Goal: Task Accomplishment & Management: Use online tool/utility

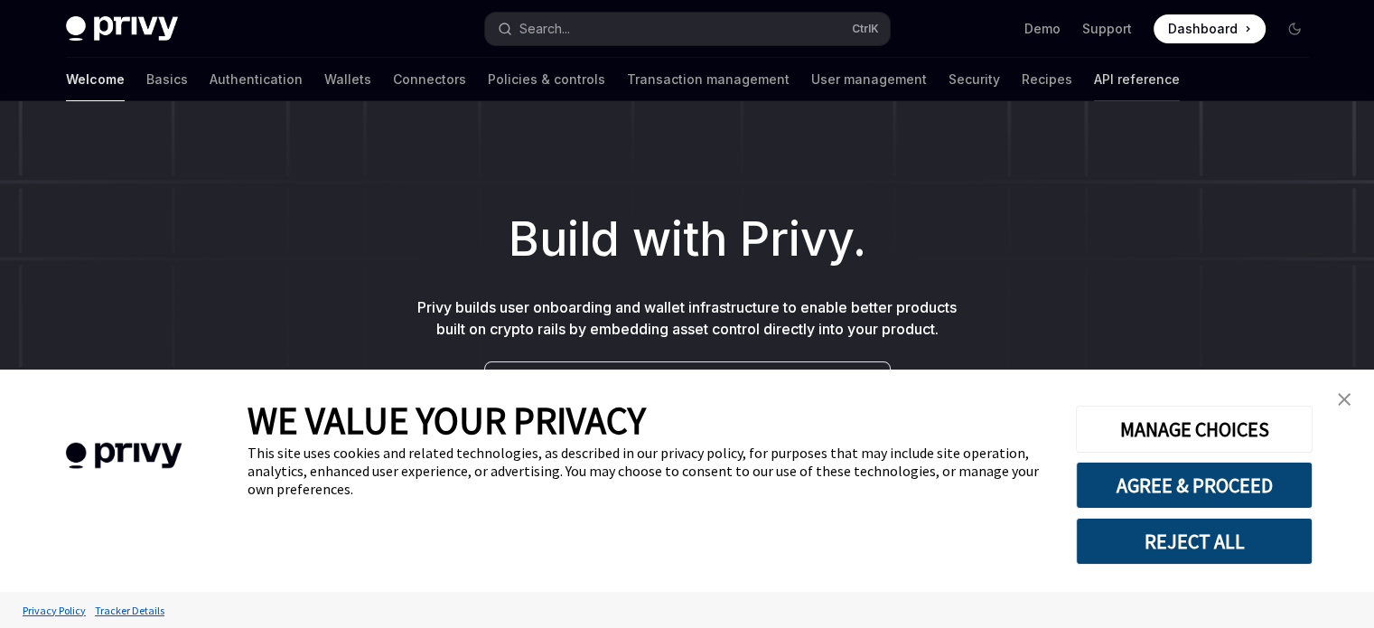
click at [1094, 71] on link "API reference" at bounding box center [1137, 79] width 86 height 43
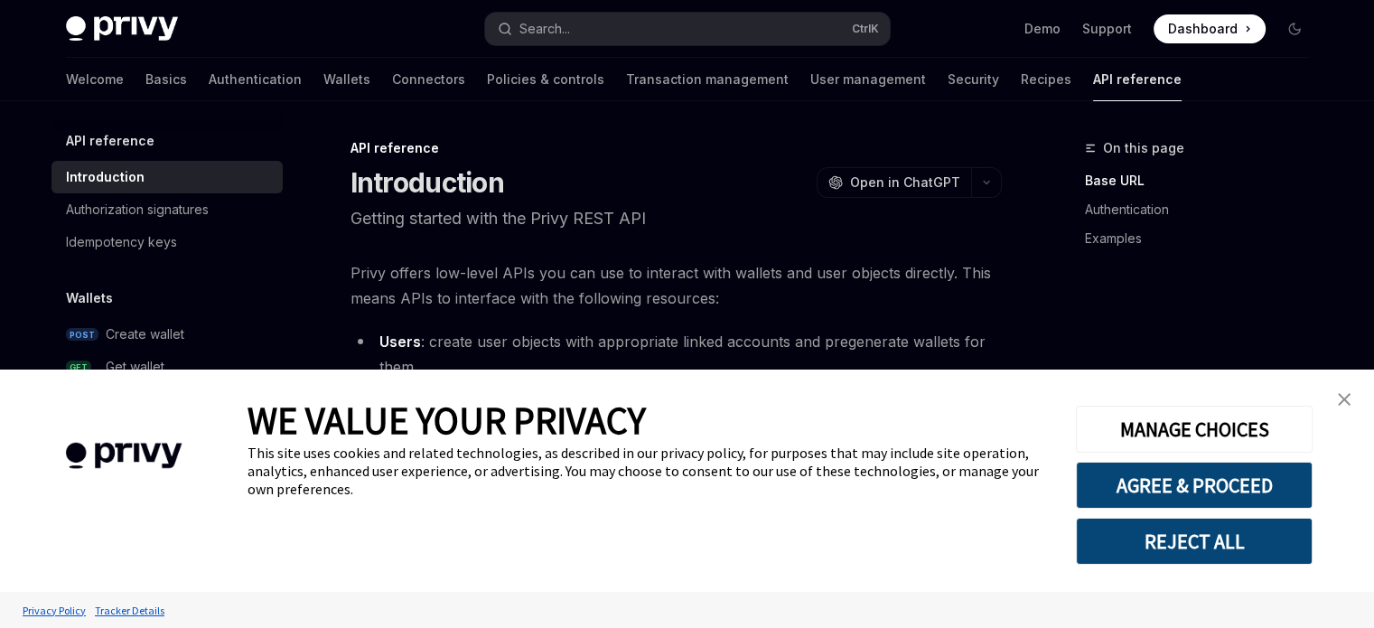
click at [1336, 400] on link "close banner" at bounding box center [1344, 399] width 36 height 36
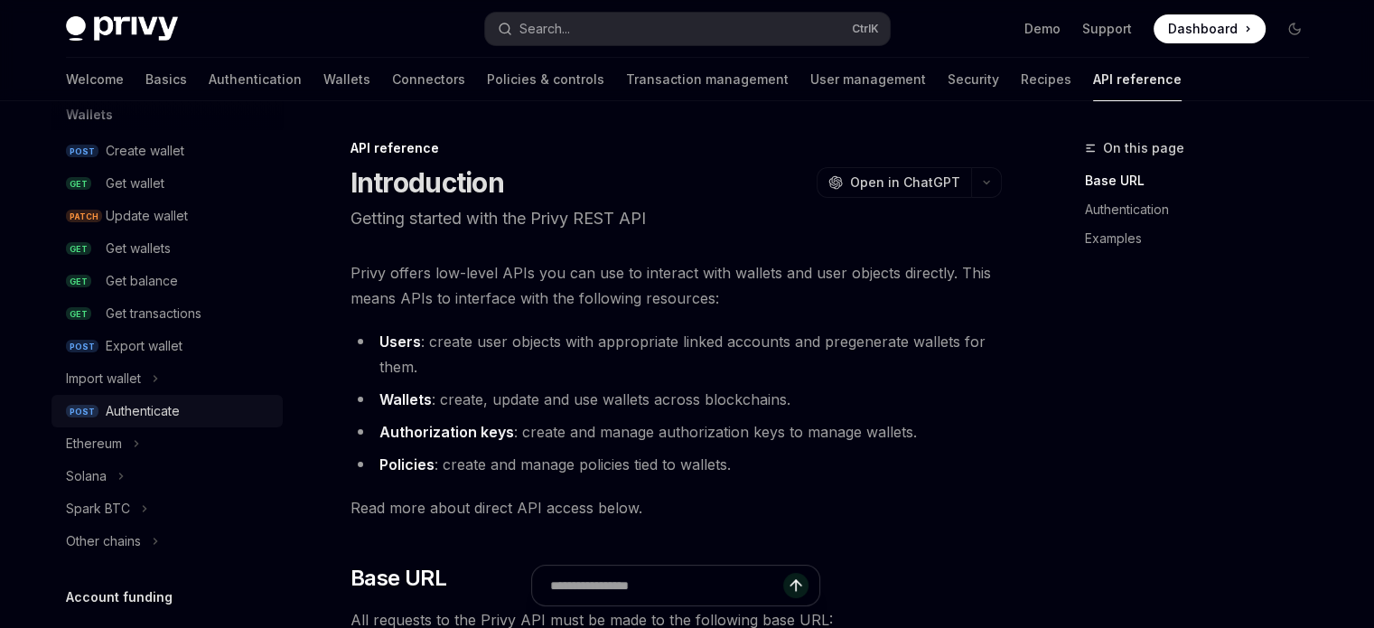
scroll to position [184, 0]
click at [159, 407] on div "Authenticate" at bounding box center [143, 410] width 74 height 22
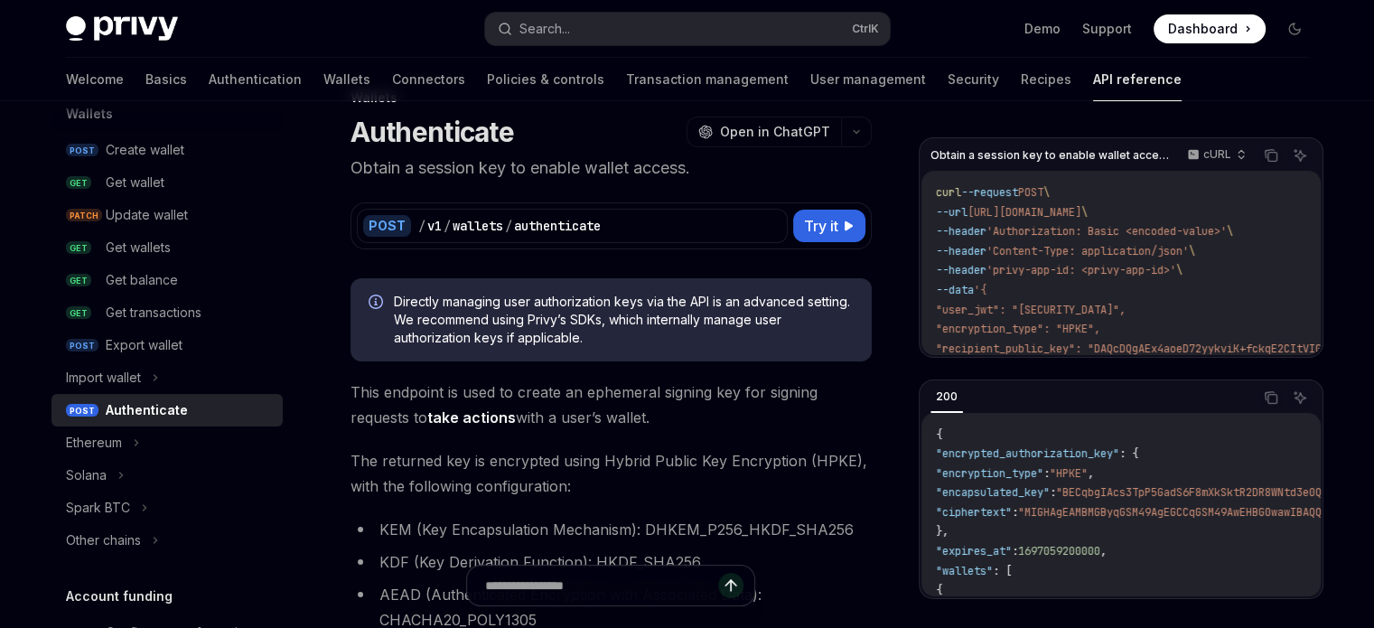
scroll to position [58, 0]
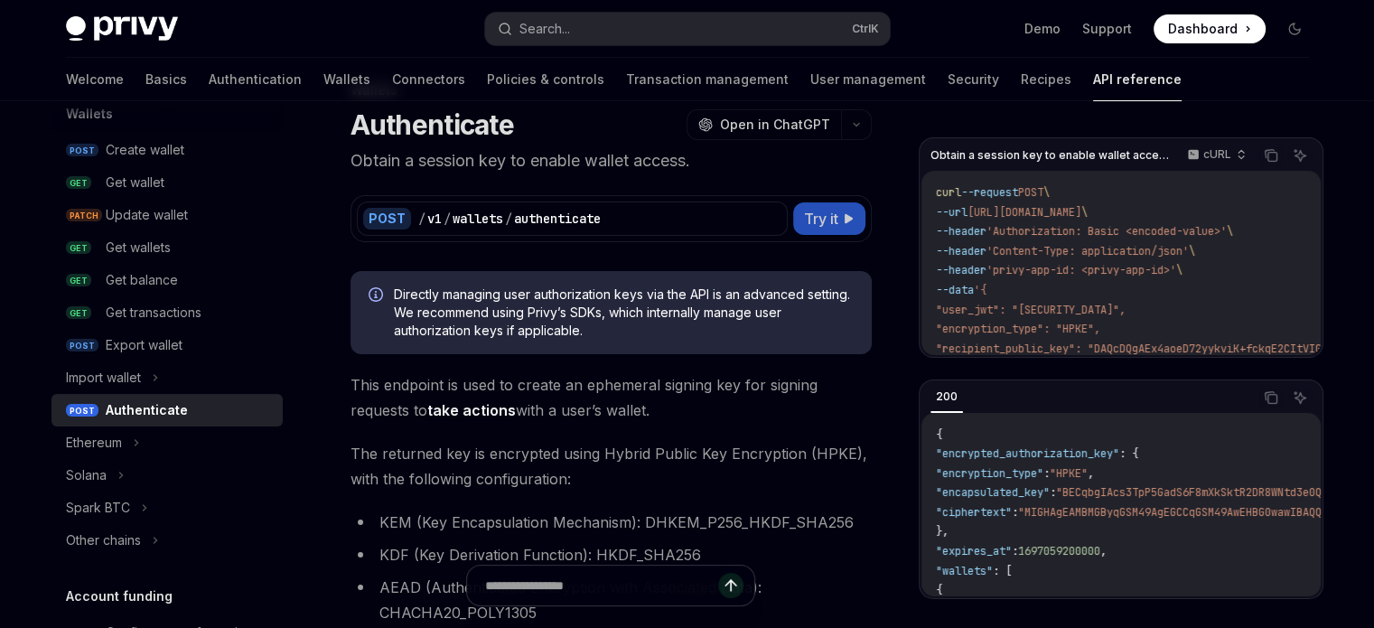
click at [838, 210] on button "Try it" at bounding box center [829, 218] width 72 height 33
type textarea "*"
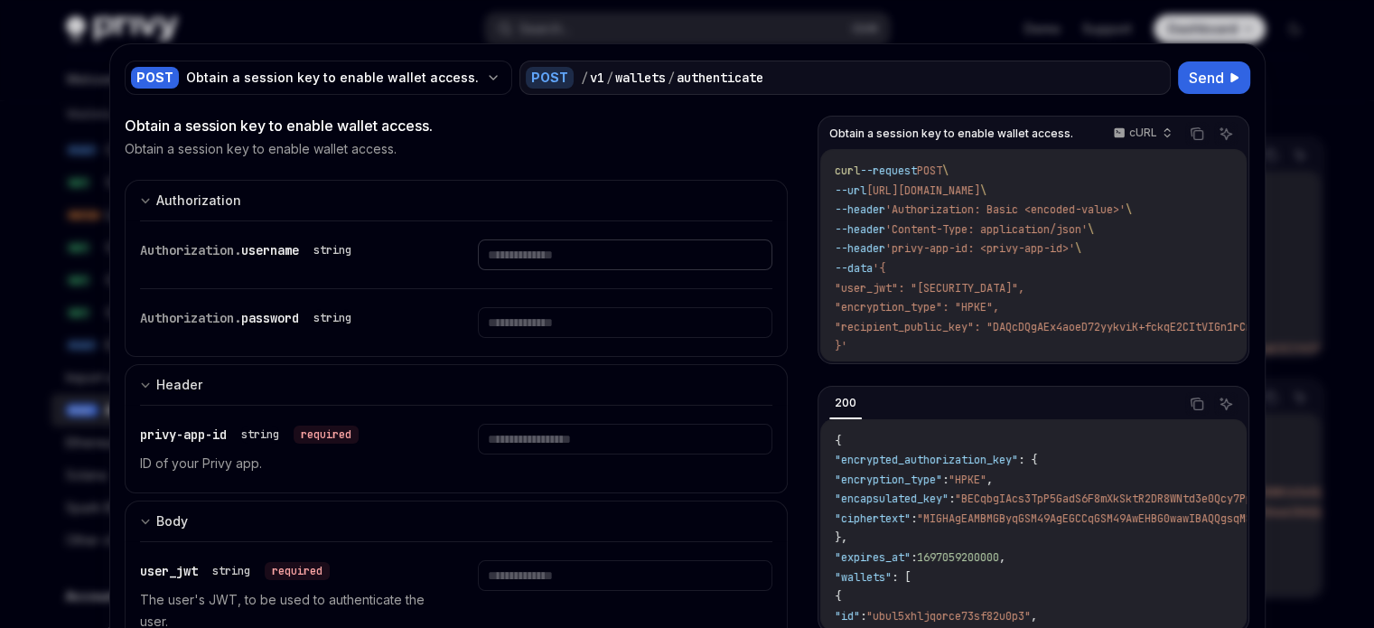
click at [507, 260] on input "text" at bounding box center [625, 254] width 294 height 31
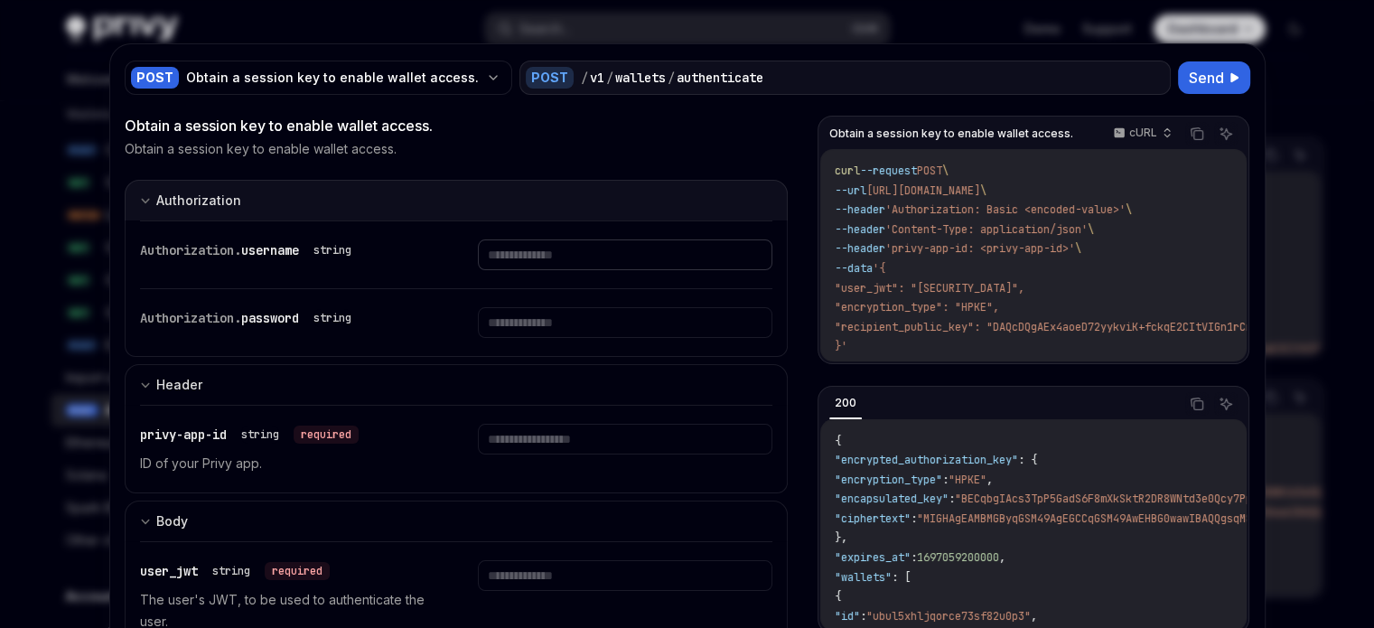
paste input "**********"
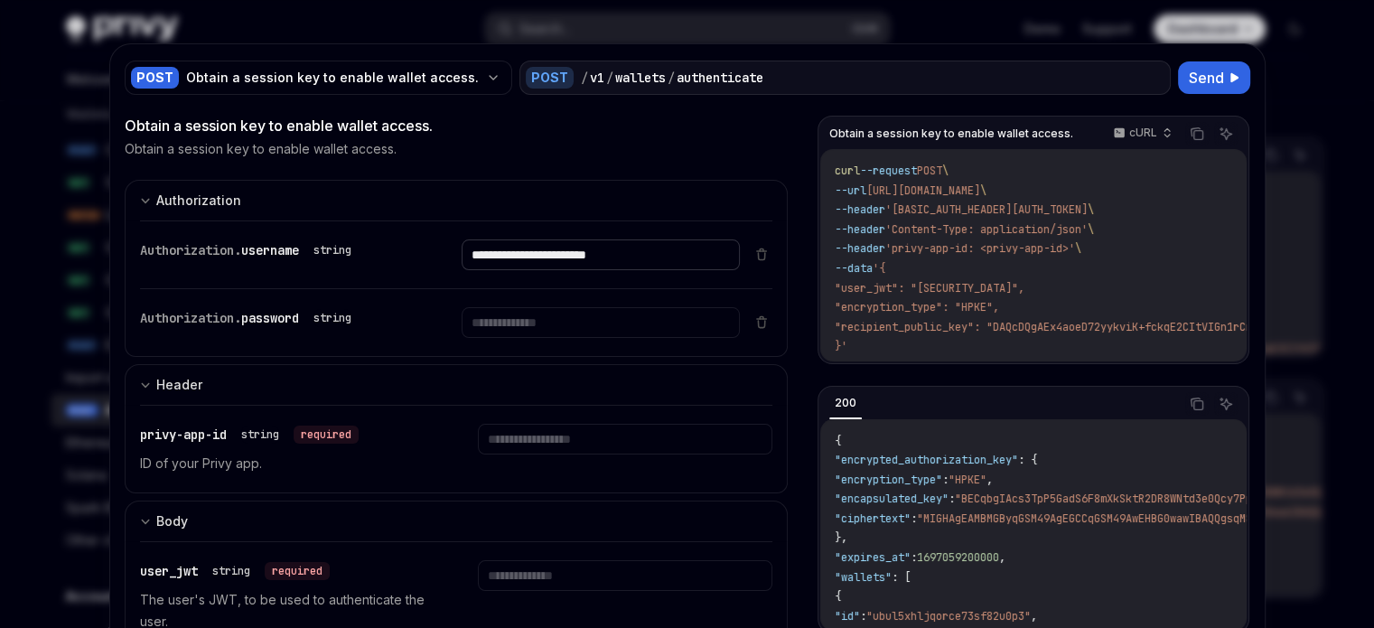
type input "**********"
click at [536, 443] on input "text" at bounding box center [625, 439] width 294 height 31
paste input "**********"
type input "**********"
click at [561, 324] on input "text" at bounding box center [601, 322] width 278 height 31
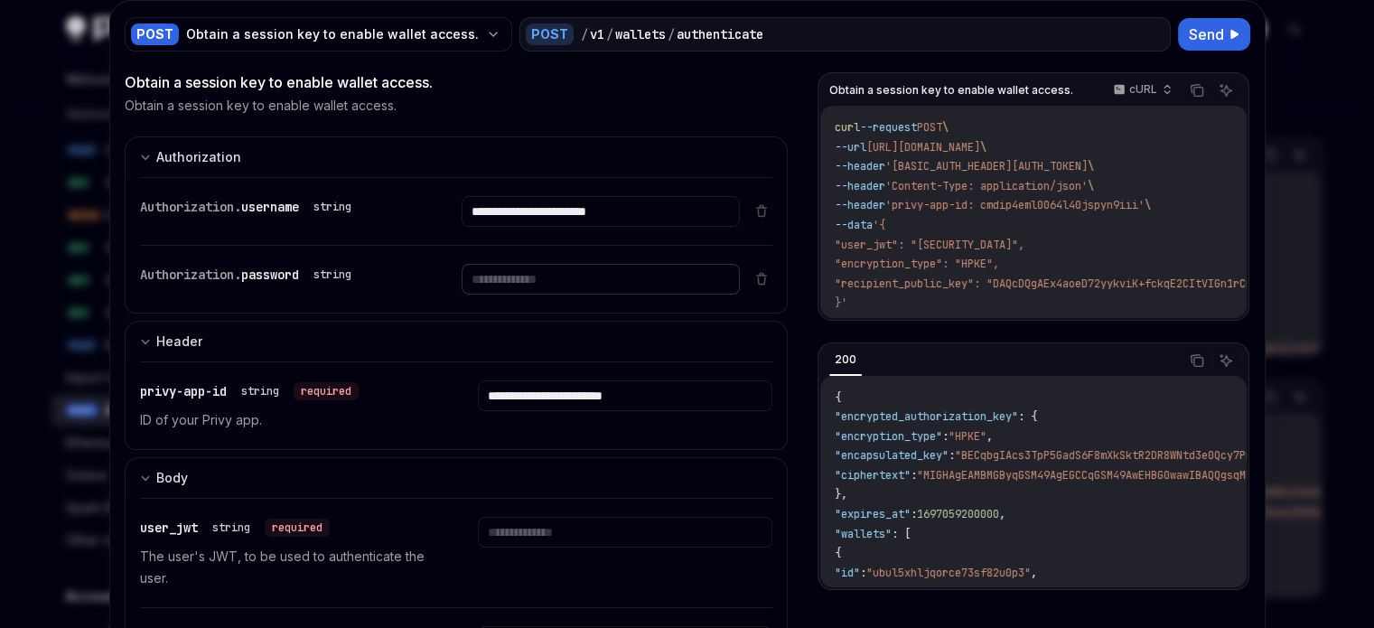
scroll to position [45, 0]
paste input "**********"
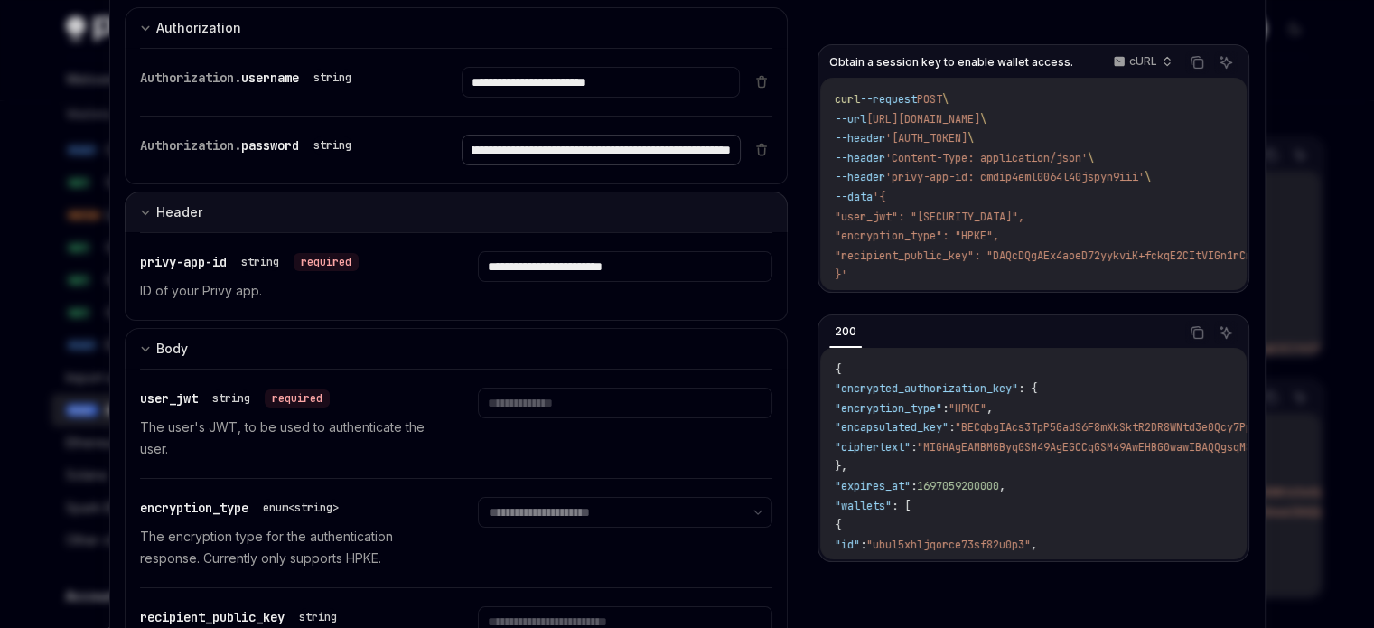
scroll to position [173, 0]
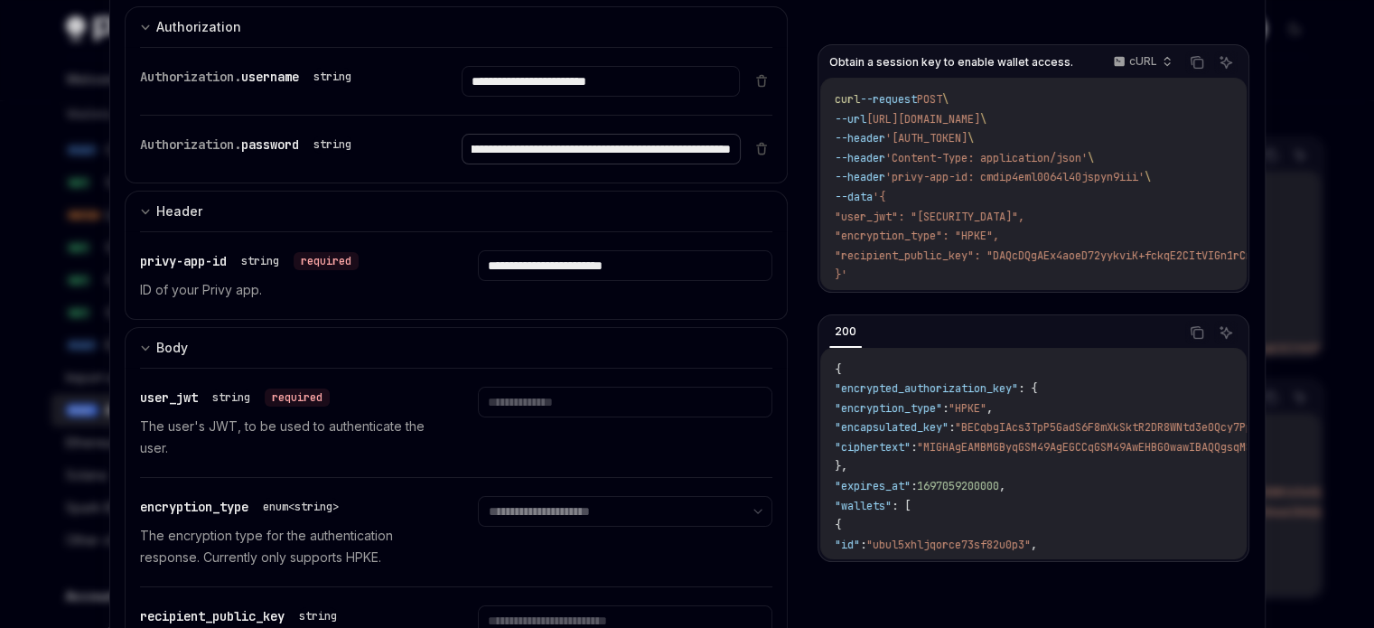
type input "**********"
click at [561, 405] on input "text" at bounding box center [625, 402] width 294 height 31
paste input "**********"
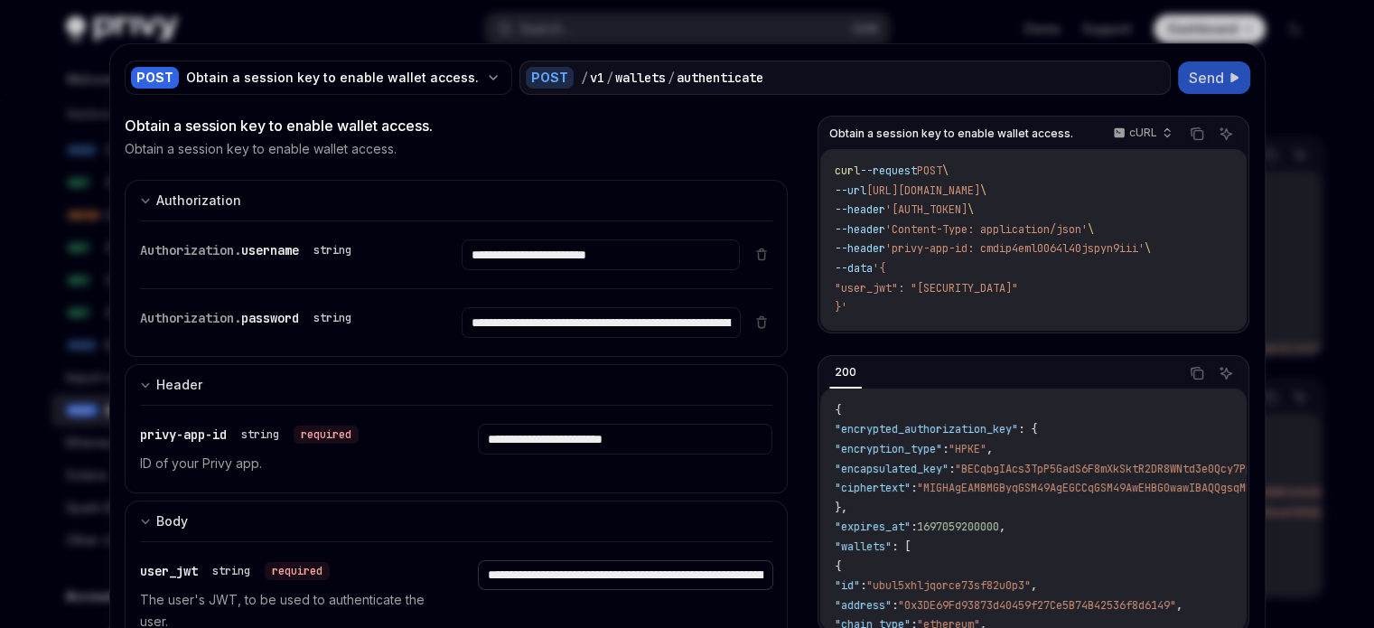
type input "**********"
click at [1207, 73] on span "Send" at bounding box center [1206, 78] width 35 height 22
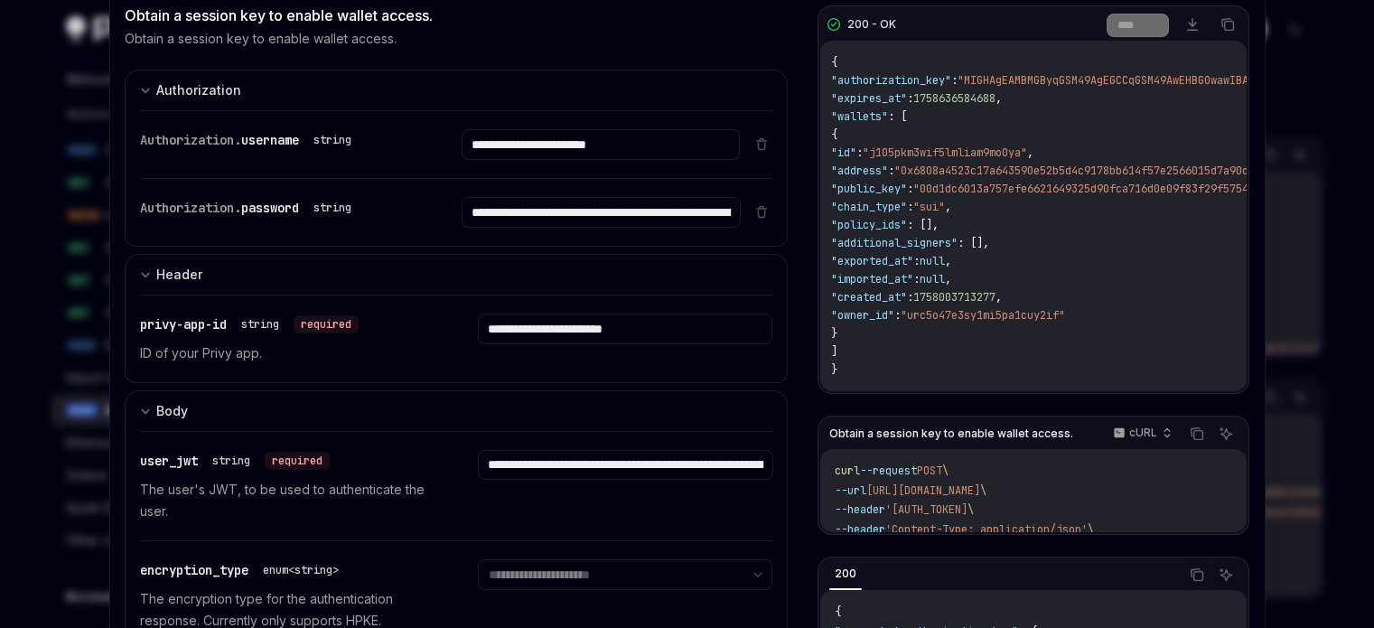
scroll to position [111, 0]
click at [959, 187] on span ""00d1dc6013a757efe6621649325d90fca716d0e09f83f29f5754606bb68314d577"" at bounding box center [1128, 188] width 430 height 14
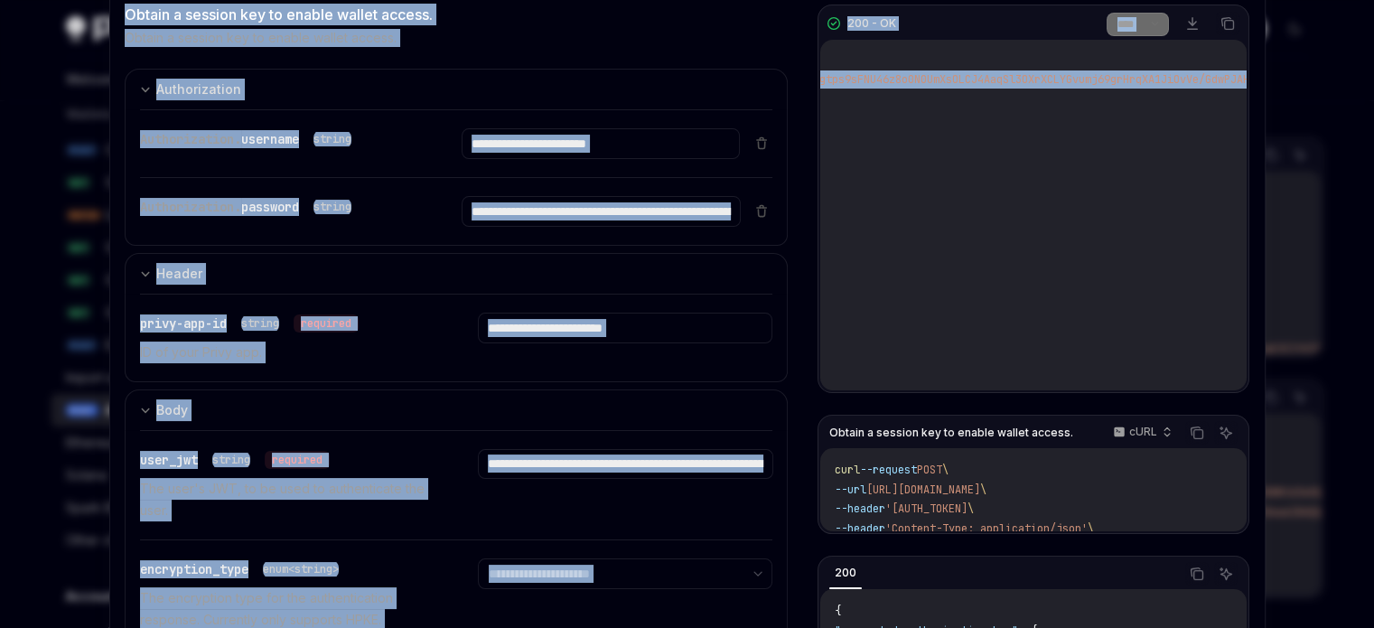
scroll to position [0, 964]
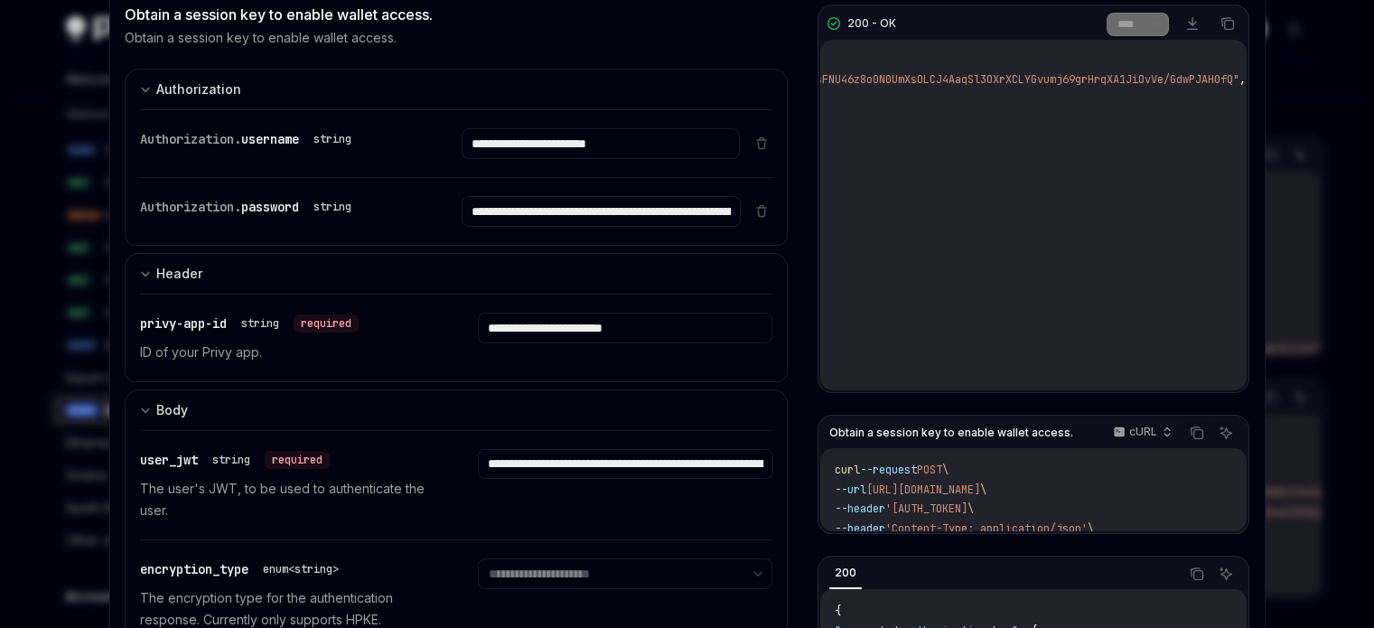
drag, startPoint x: 959, startPoint y: 187, endPoint x: 968, endPoint y: 210, distance: 24.3
click at [968, 210] on div "{ "authorization_key" : "MIGHAgEAMBMGByqGSM49AgEGCCqGSM49AwEHBG0wawIBAQQg+P8Fea…" at bounding box center [1032, 215] width 425 height 350
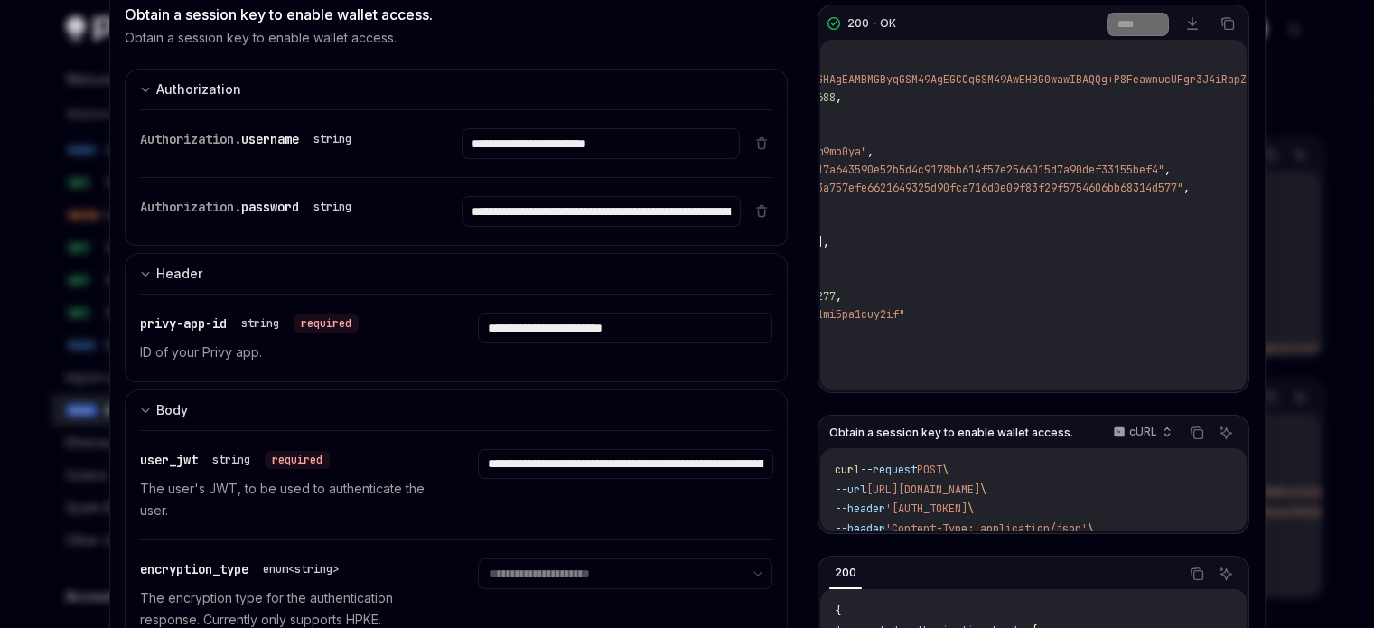
scroll to position [0, 210]
click at [1134, 188] on span ""00d1dc6013a757efe6621649325d90fca716d0e09f83f29f5754606bb68314d577"" at bounding box center [919, 188] width 430 height 14
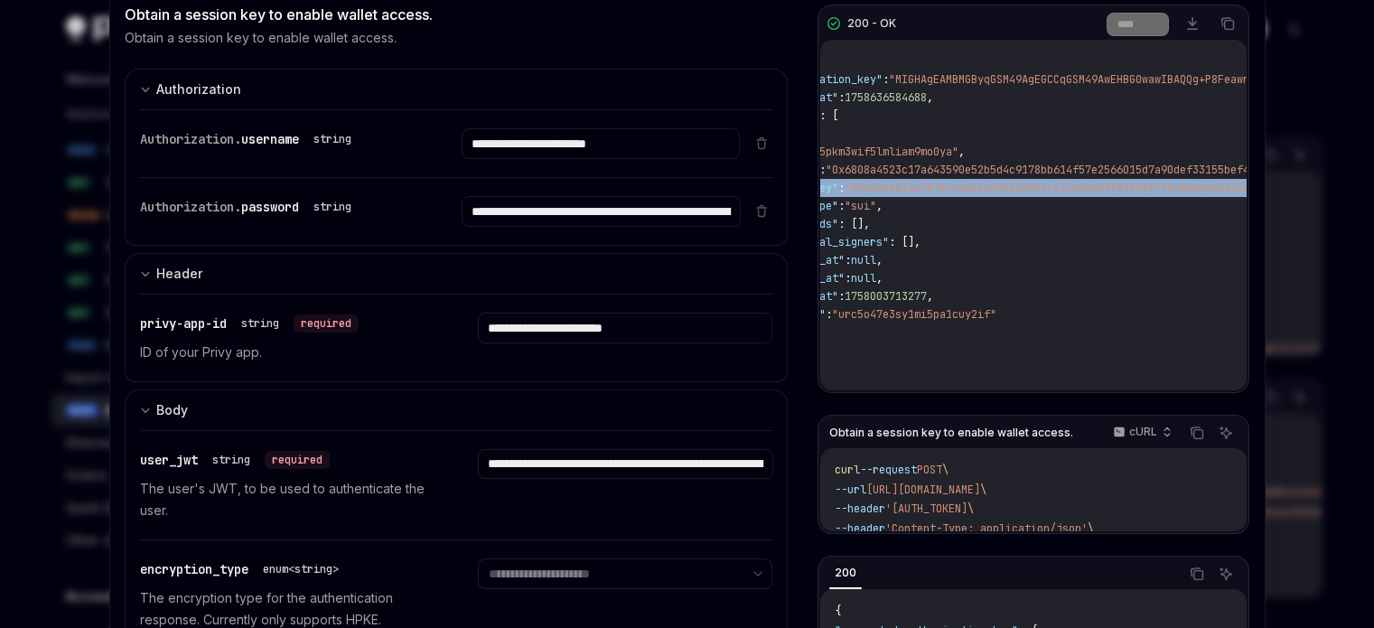
scroll to position [0, 0]
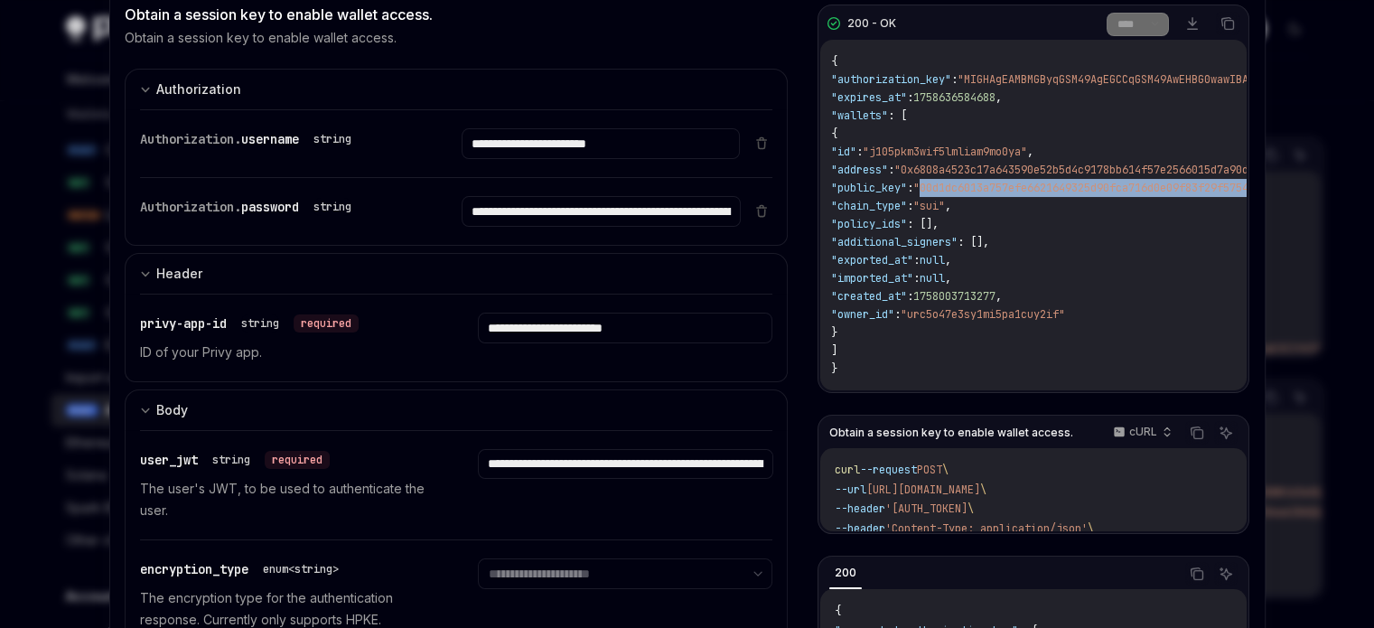
drag, startPoint x: 1180, startPoint y: 188, endPoint x: 957, endPoint y: 185, distance: 222.2
click at [957, 185] on span ""00d1dc6013a757efe6621649325d90fca716d0e09f83f29f5754606bb68314d577"" at bounding box center [1128, 188] width 430 height 14
copy span "00d1dc6013a757efe6621649325d90fca716d0e09f83f29f5754606bb68314d577"
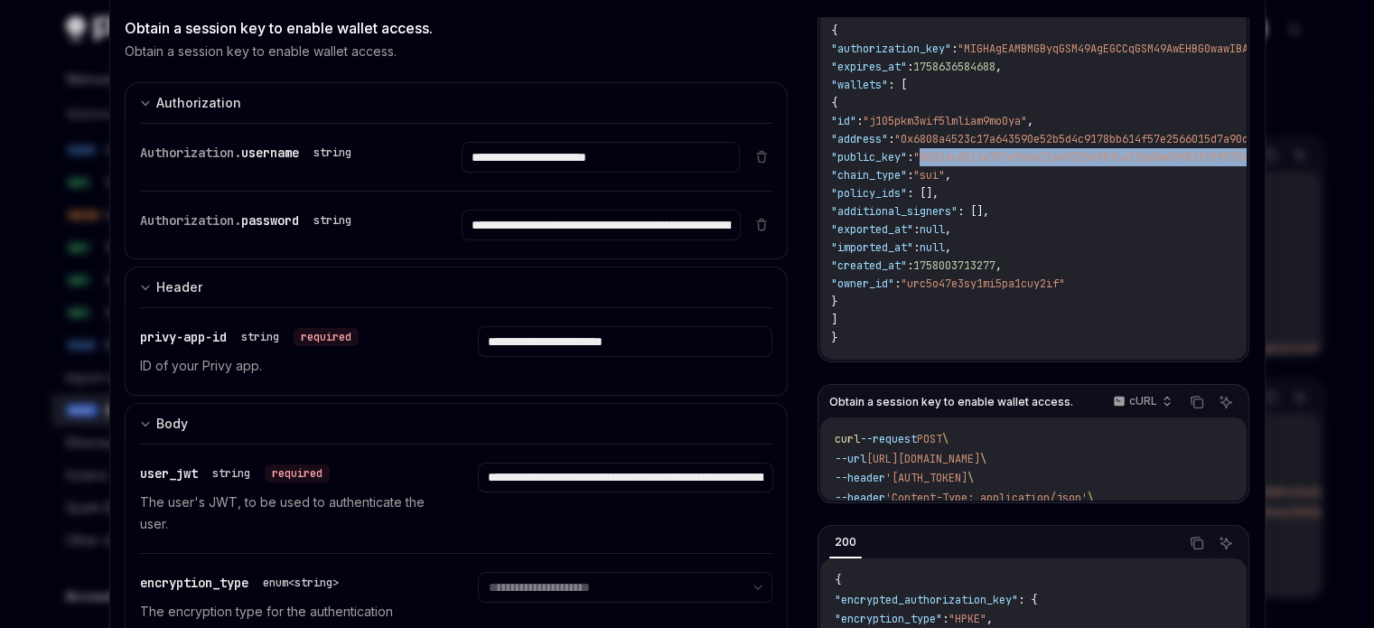
scroll to position [99, 0]
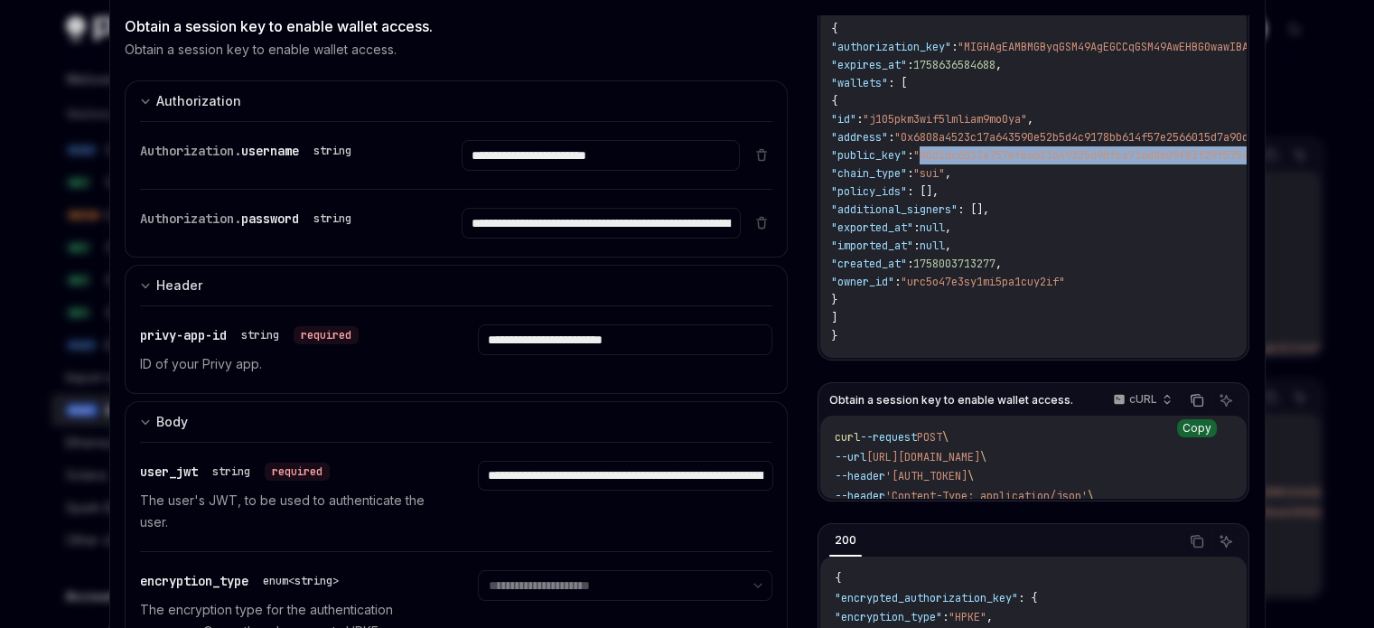
click at [1190, 397] on icon "Copy the contents from the code block" at bounding box center [1197, 400] width 14 height 14
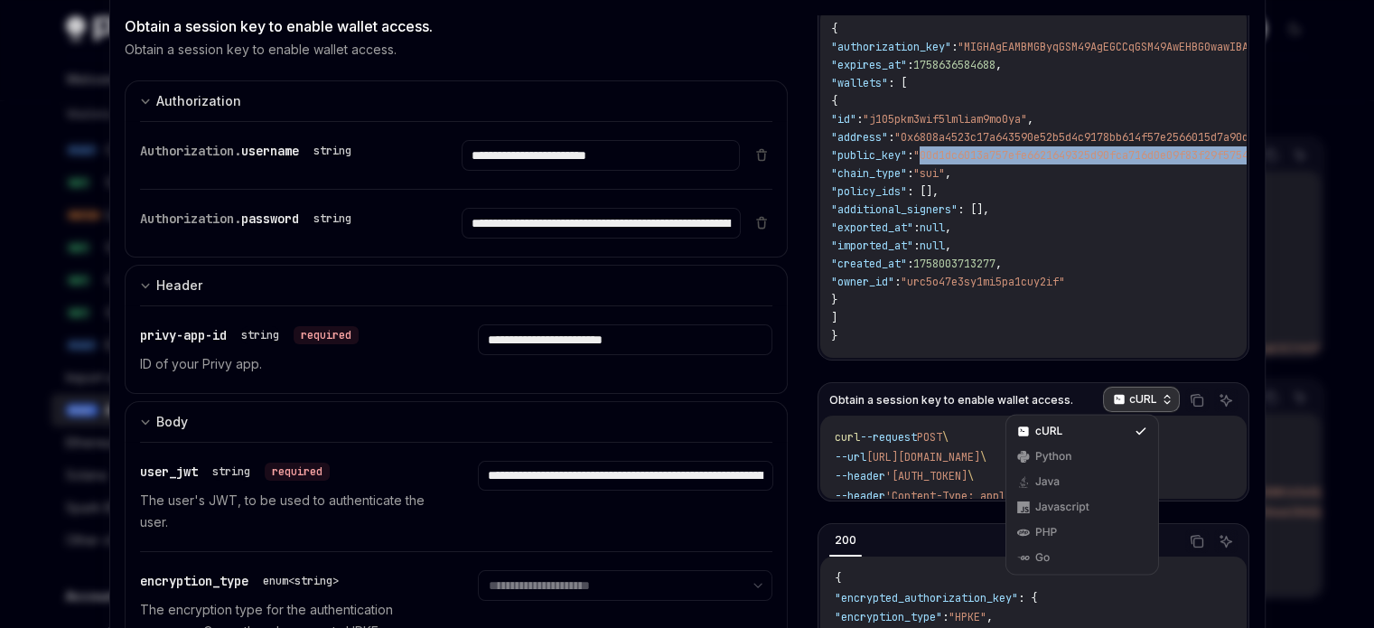
click at [1113, 393] on icon "button" at bounding box center [1119, 399] width 13 height 13
click at [1071, 494] on div "Javascript" at bounding box center [1082, 506] width 145 height 25
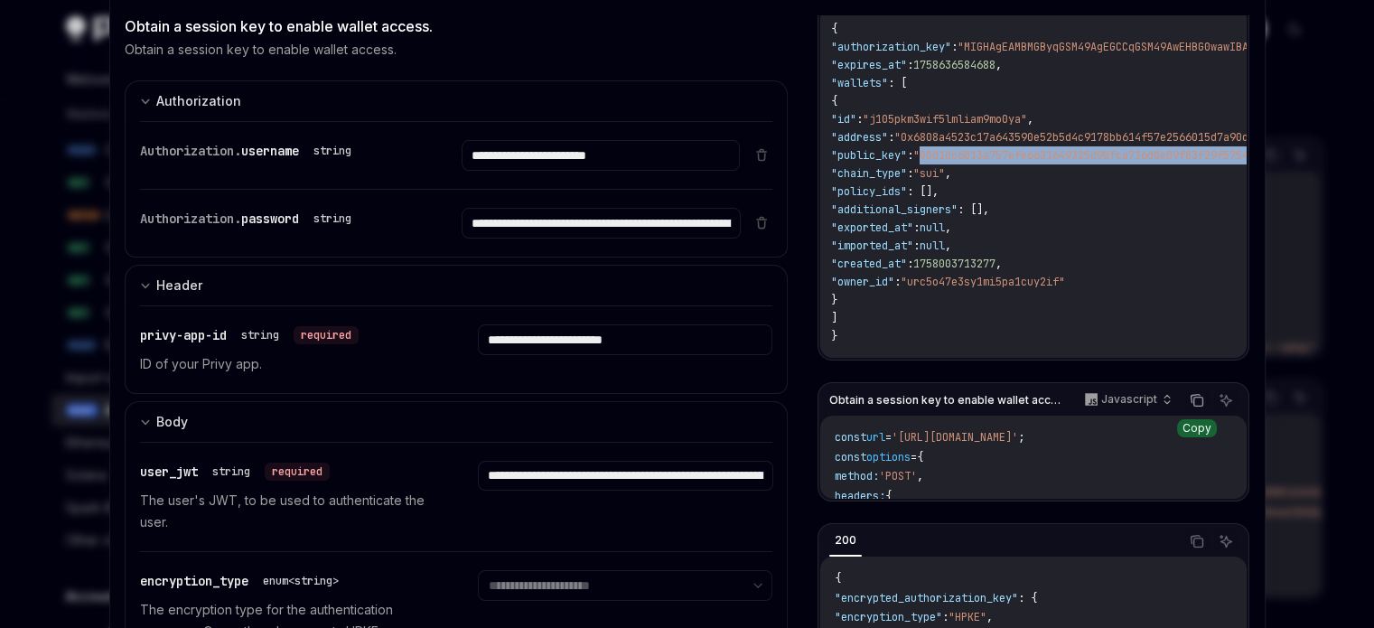
click at [1190, 401] on icon "Copy the contents from the code block" at bounding box center [1197, 400] width 14 height 14
click at [1185, 399] on button "Copy the contents from the code block" at bounding box center [1196, 399] width 23 height 23
click at [1193, 400] on icon "Copy the contents from the code block" at bounding box center [1197, 401] width 9 height 9
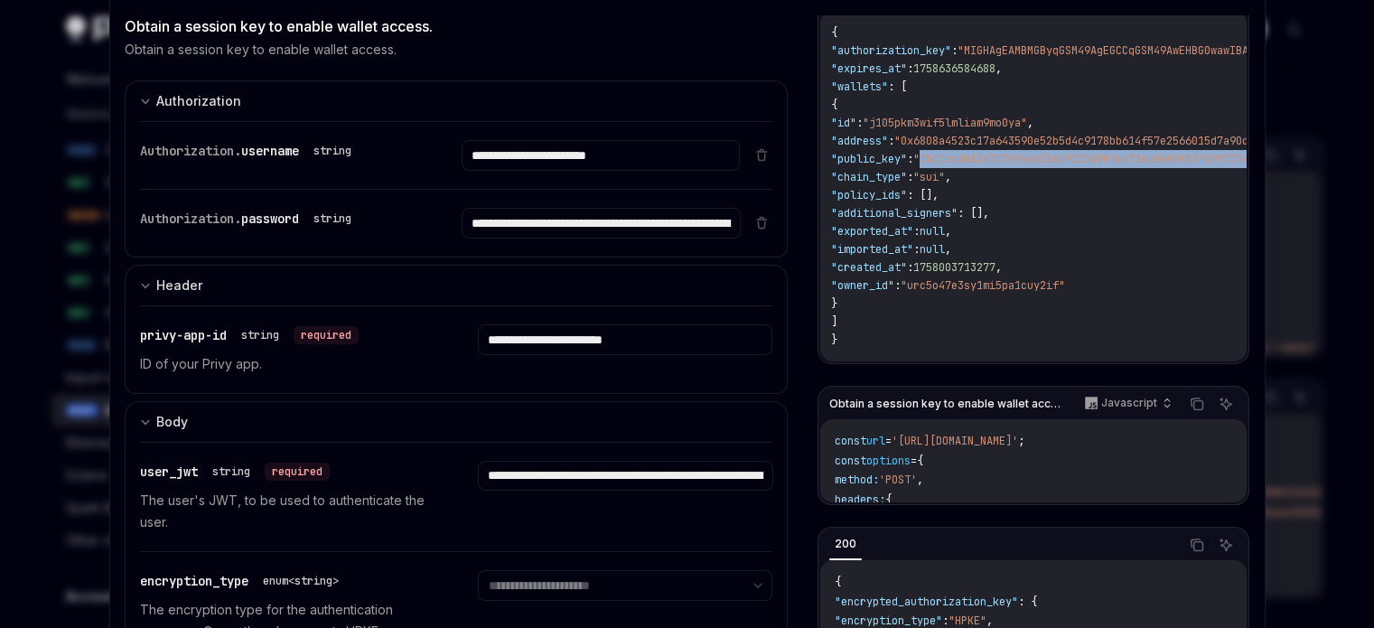
scroll to position [40, 0]
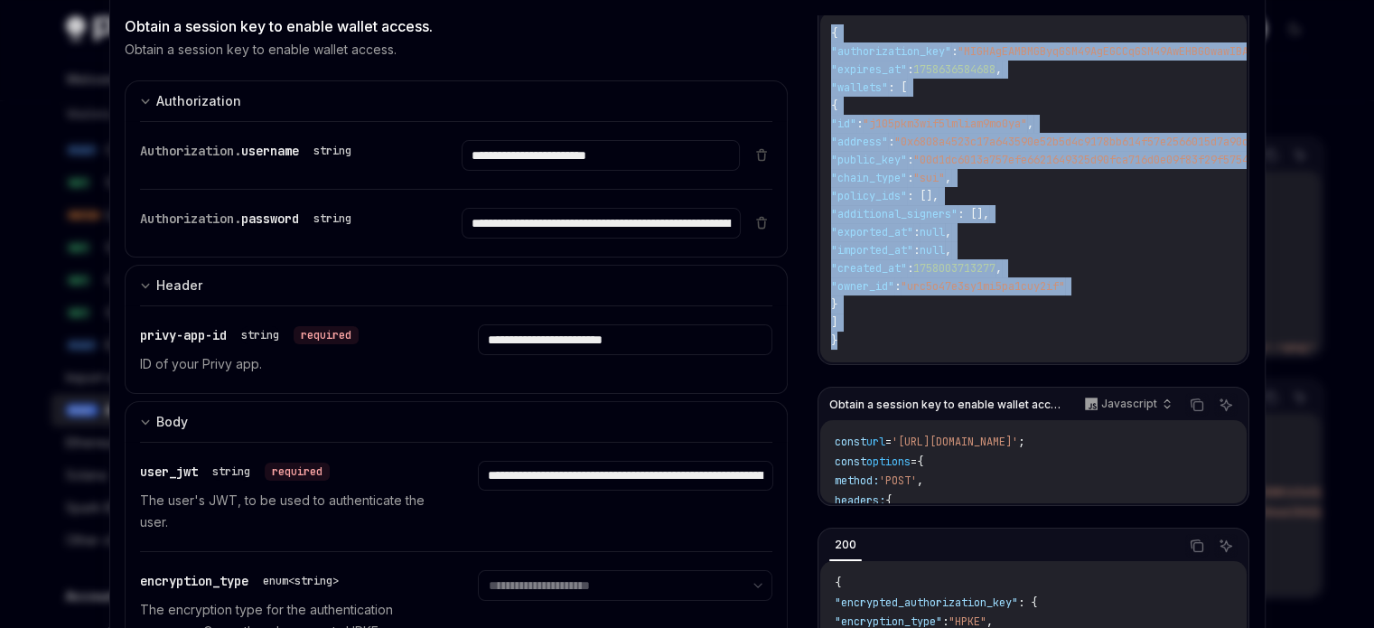
drag, startPoint x: 853, startPoint y: 332, endPoint x: 824, endPoint y: 35, distance: 298.6
click at [824, 35] on div "{ "authorization_key" : "MIGHAgEAMBMGByqGSM49AgEGCCqGSM49AwEHBG0wawIBAQQg+P8Fea…" at bounding box center [1032, 187] width 425 height 350
copy span "{ "authorization_key" : "MIGHAgEAMBMGByqGSM49AgEGCCqGSM49AwEHBG0wawIBAQQg+P8Fea…"
click at [894, 282] on span ""owner_id"" at bounding box center [862, 286] width 63 height 14
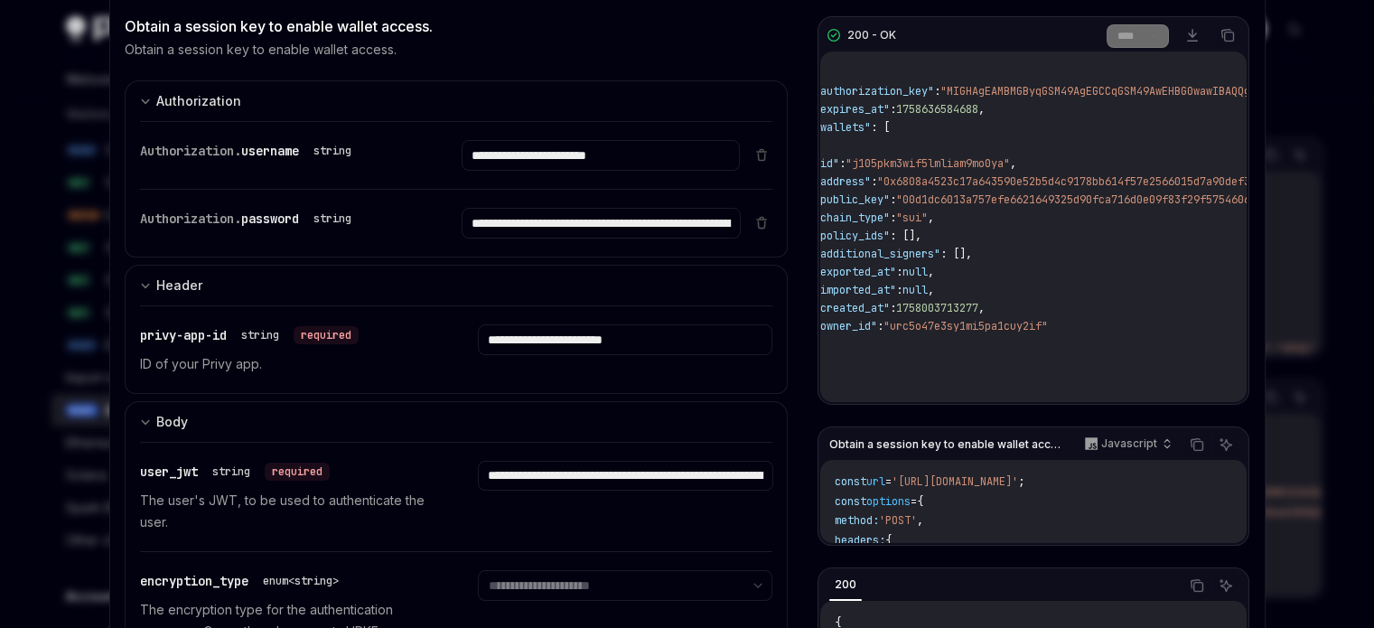
scroll to position [0, 0]
